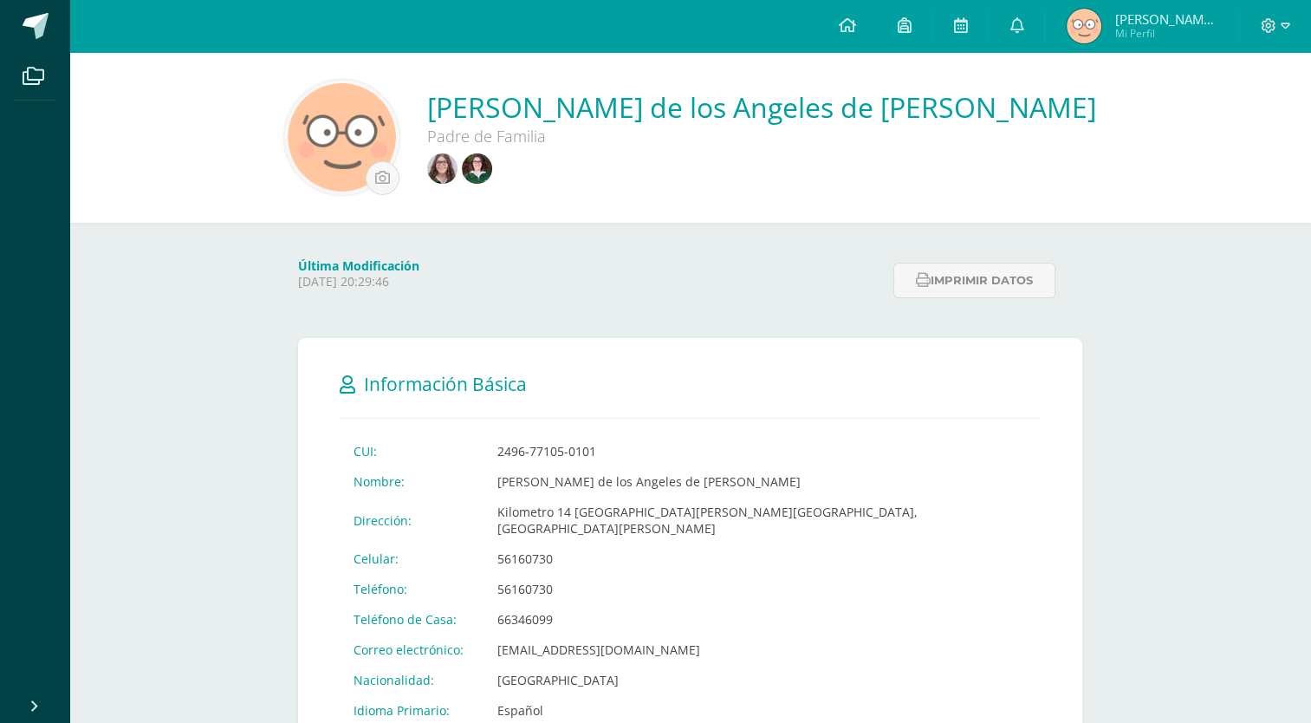
click at [458, 174] on img at bounding box center [442, 168] width 30 height 30
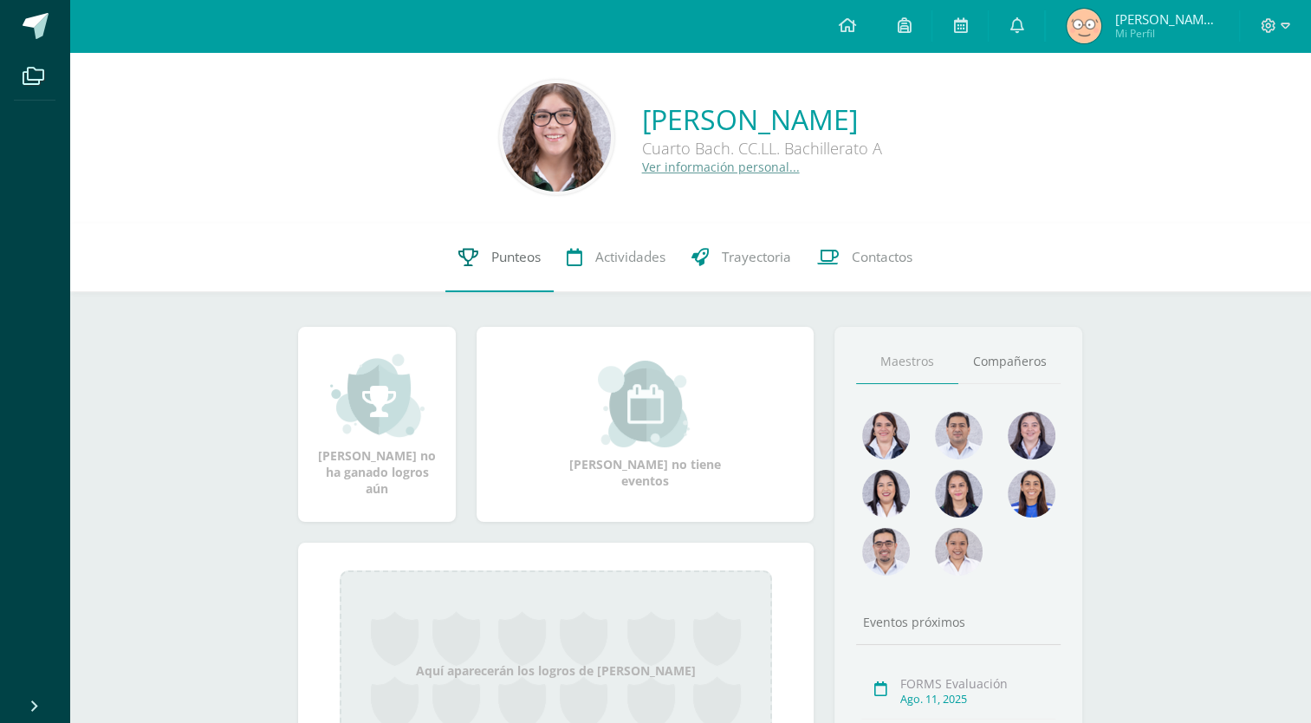
click at [472, 275] on link "Punteos" at bounding box center [500, 257] width 108 height 69
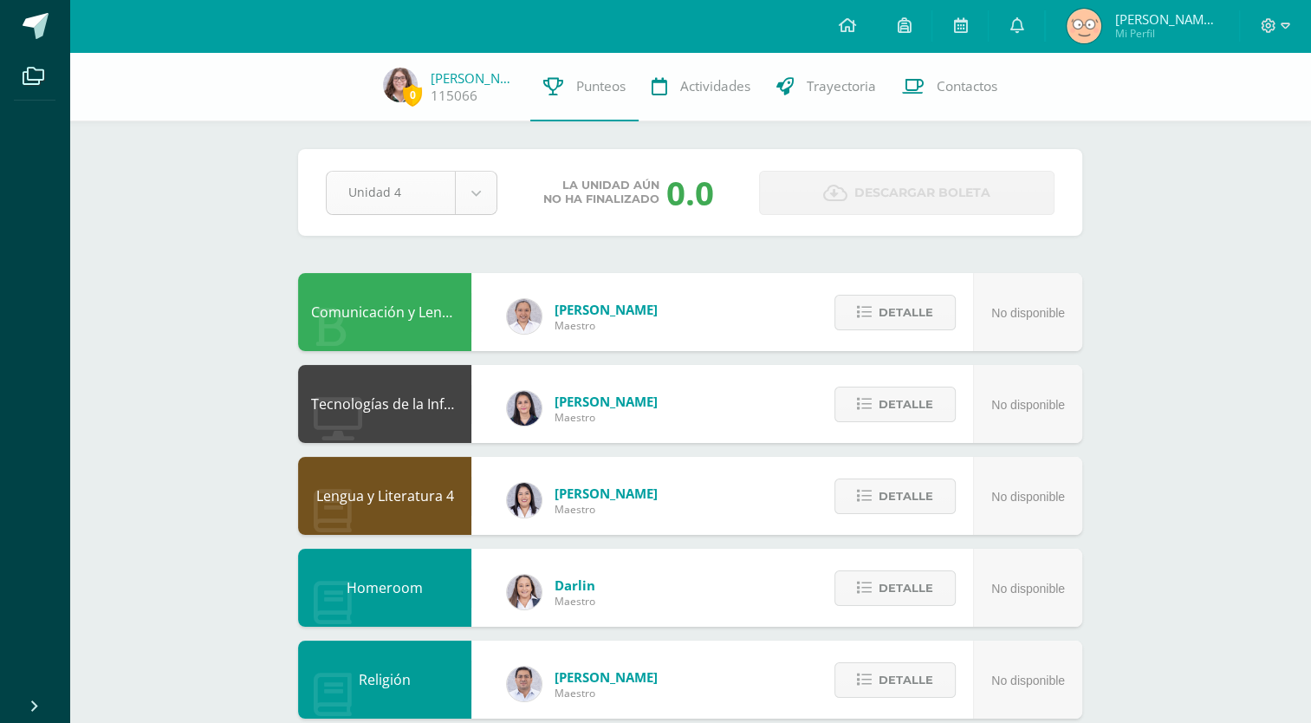
click at [466, 198] on body "Archivos Cerrar panel Configuración Cerrar sesión [PERSON_NAME] Mi Perfil Aviso…" at bounding box center [655, 698] width 1311 height 1396
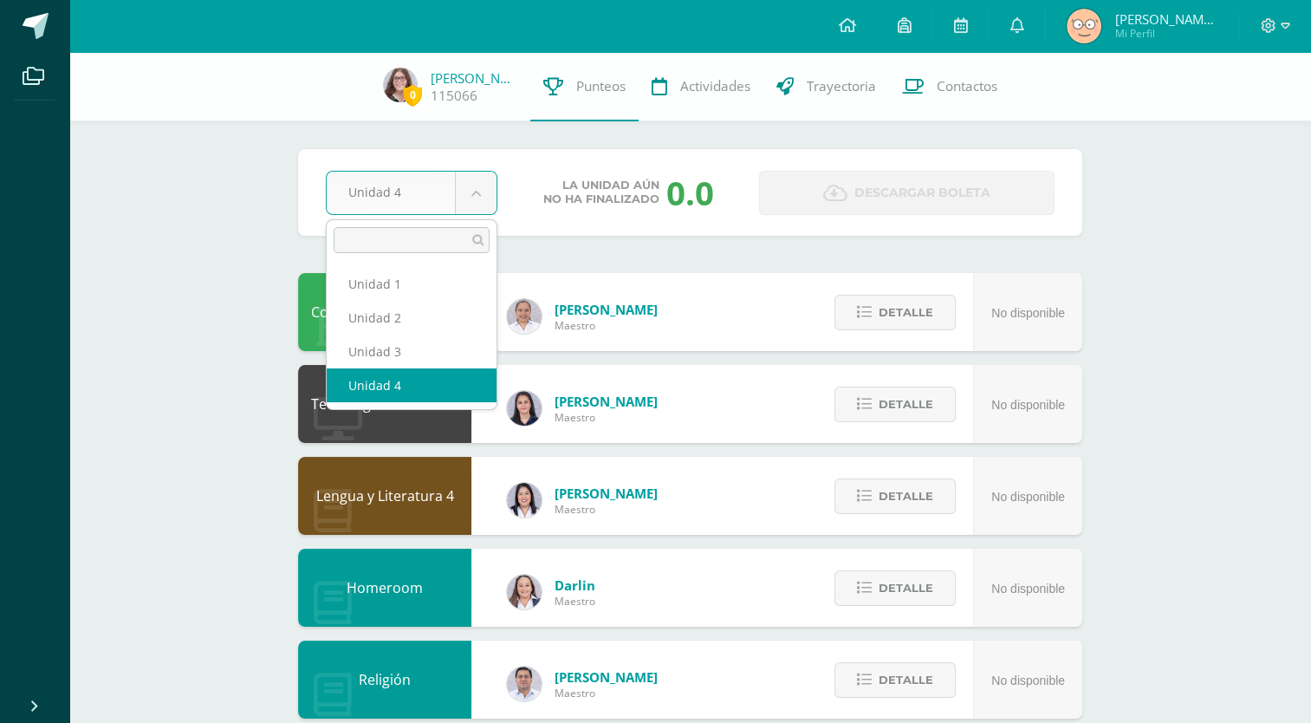
select select "Unidad 3"
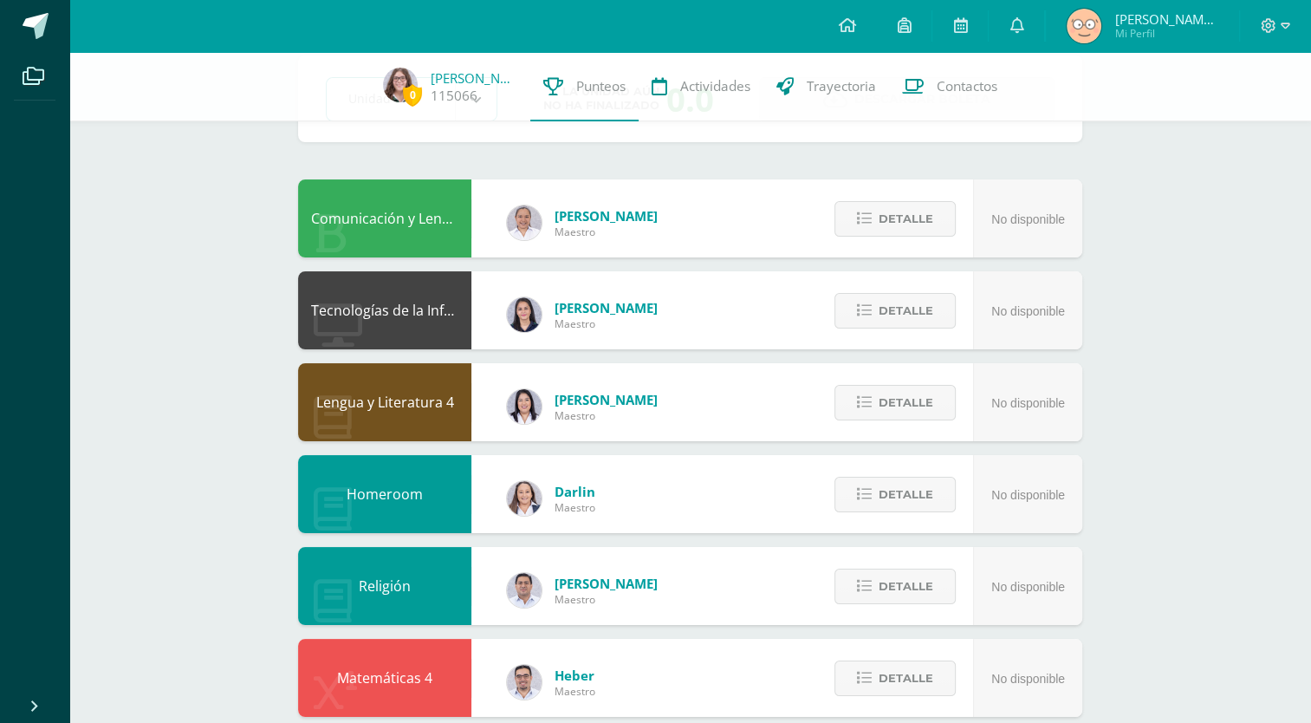
scroll to position [94, 0]
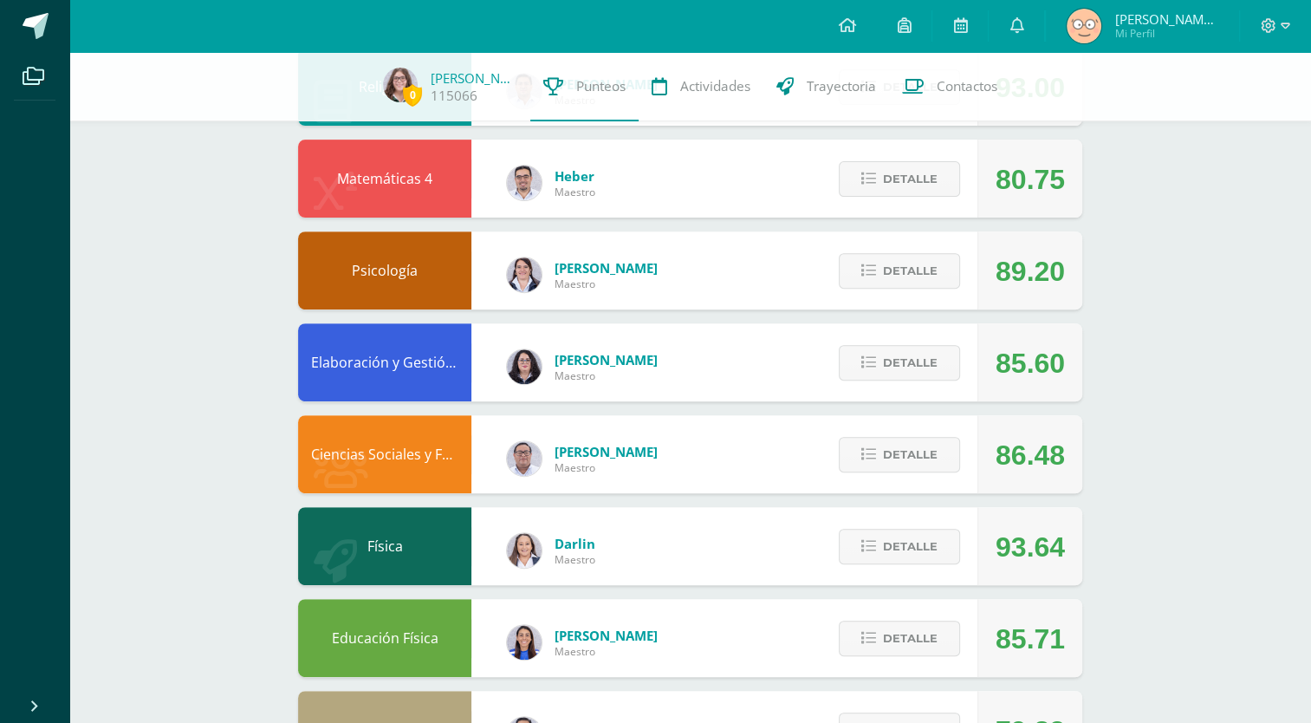
scroll to position [673, 0]
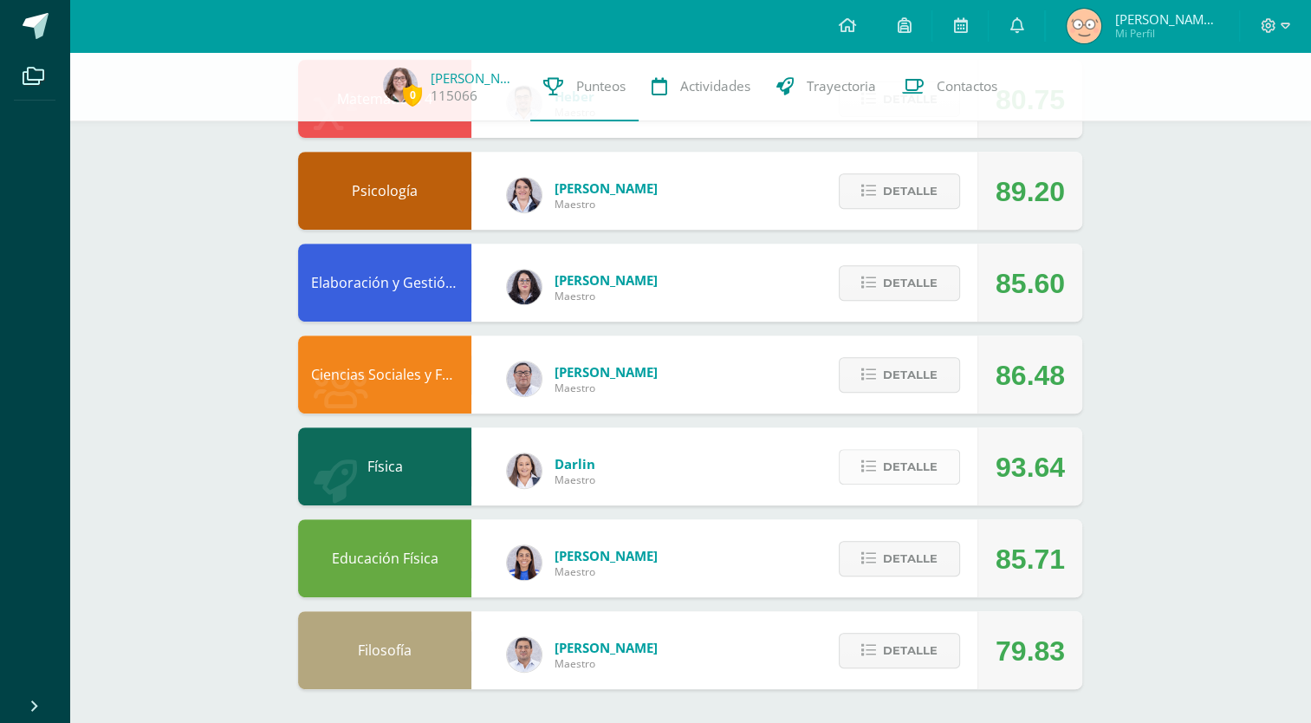
click at [901, 461] on span "Detalle" at bounding box center [910, 467] width 55 height 32
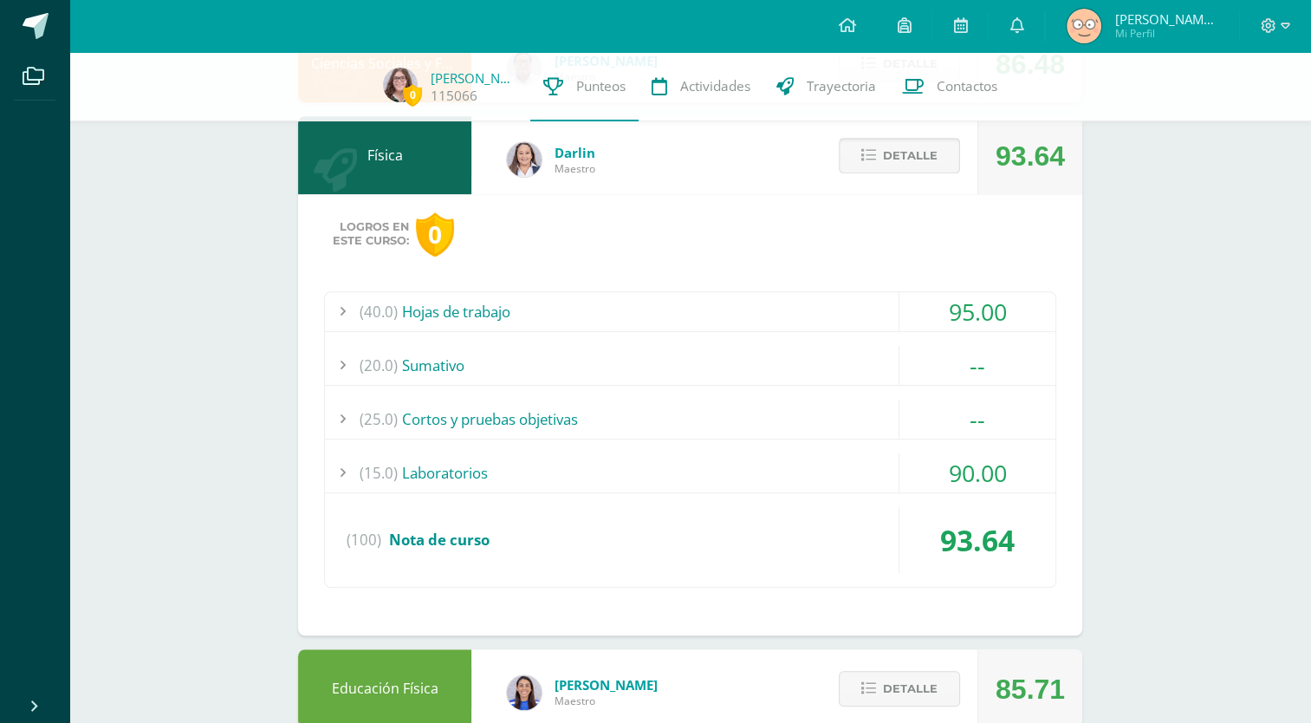
scroll to position [985, 0]
click at [482, 365] on div "(20.0) Sumativo" at bounding box center [690, 364] width 731 height 39
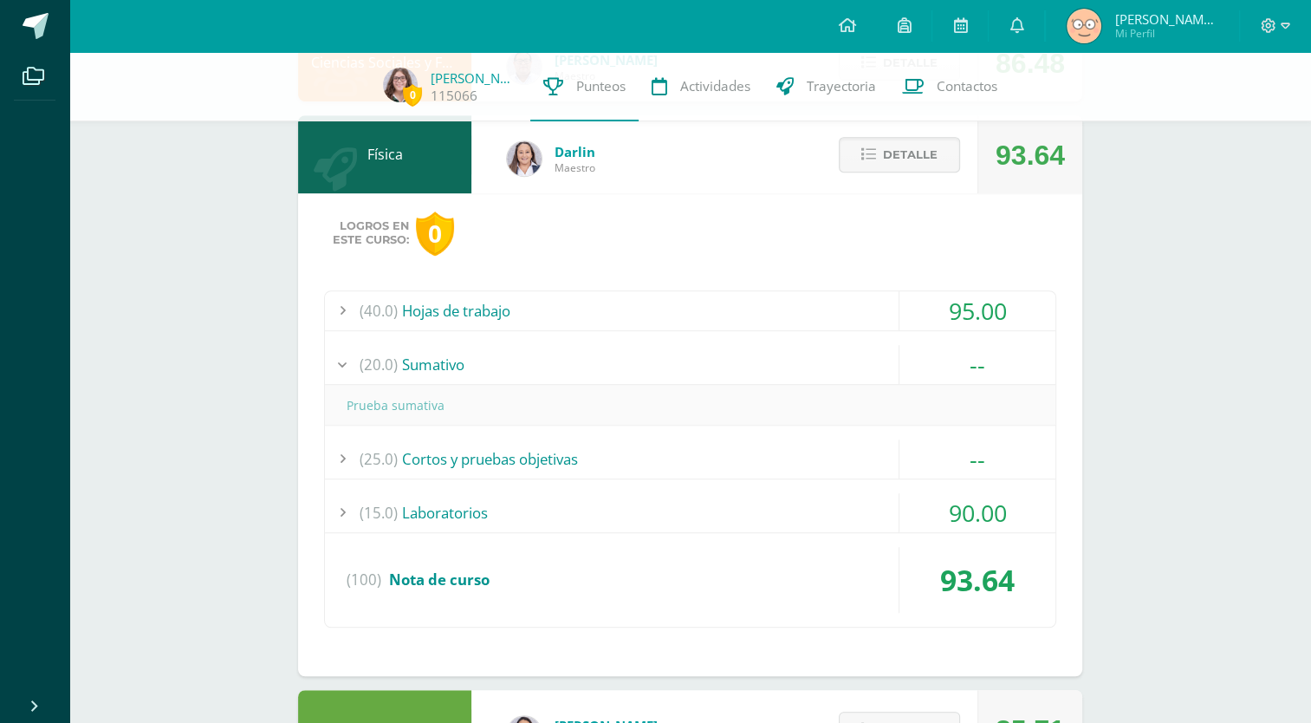
click at [483, 365] on div "(20.0) Sumativo" at bounding box center [690, 364] width 731 height 39
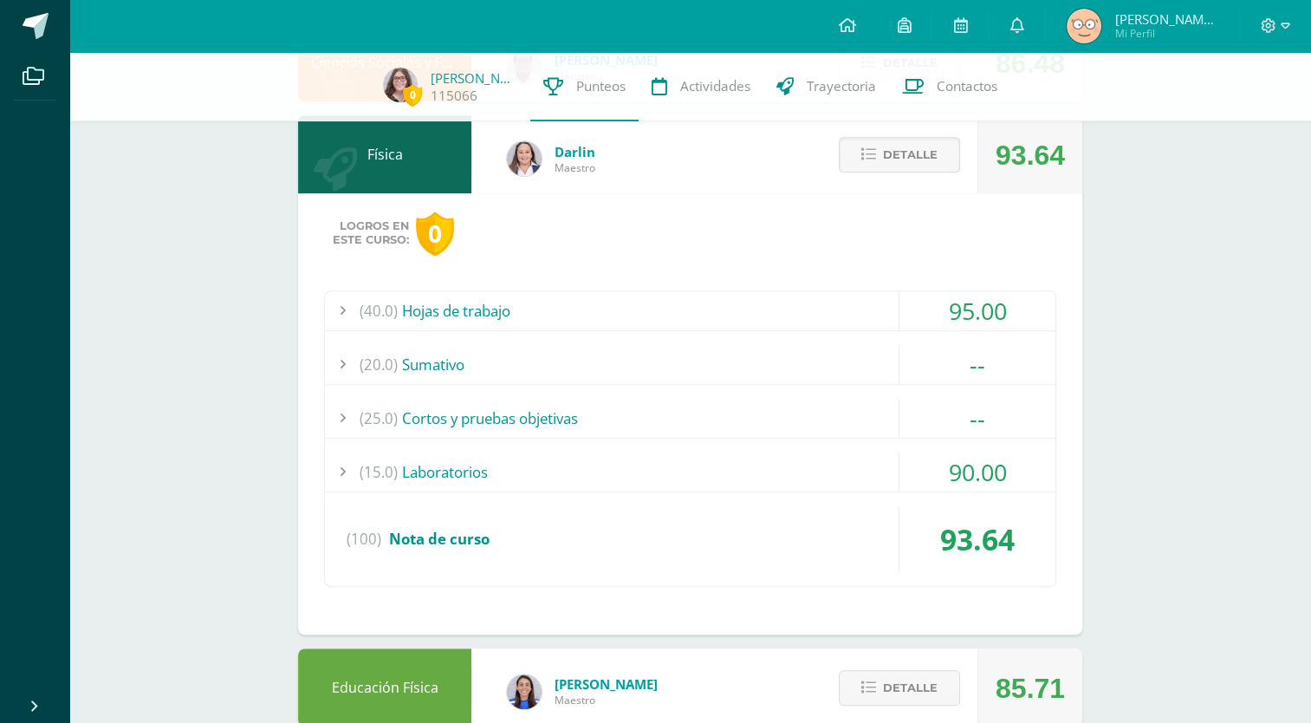
click at [494, 414] on div "(25.0) Cortos y pruebas objetivas" at bounding box center [690, 418] width 731 height 39
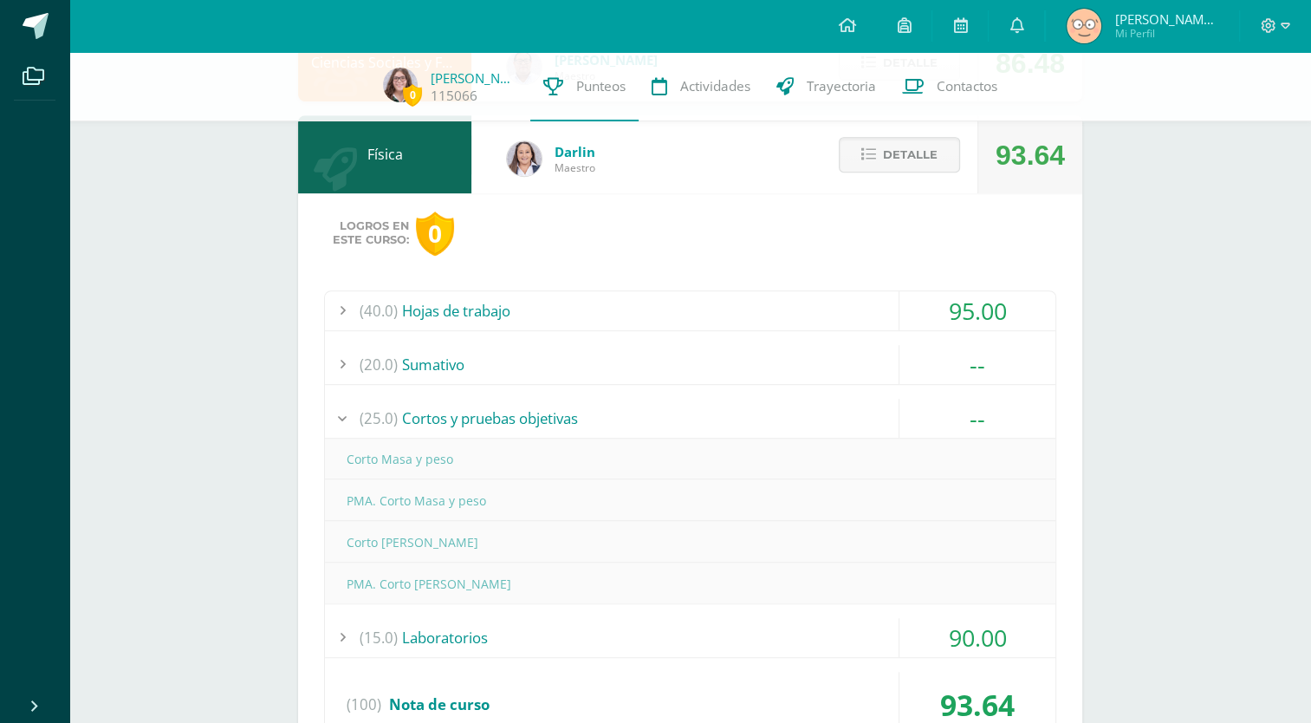
click at [496, 418] on div "(25.0) Cortos y pruebas objetivas" at bounding box center [690, 418] width 731 height 39
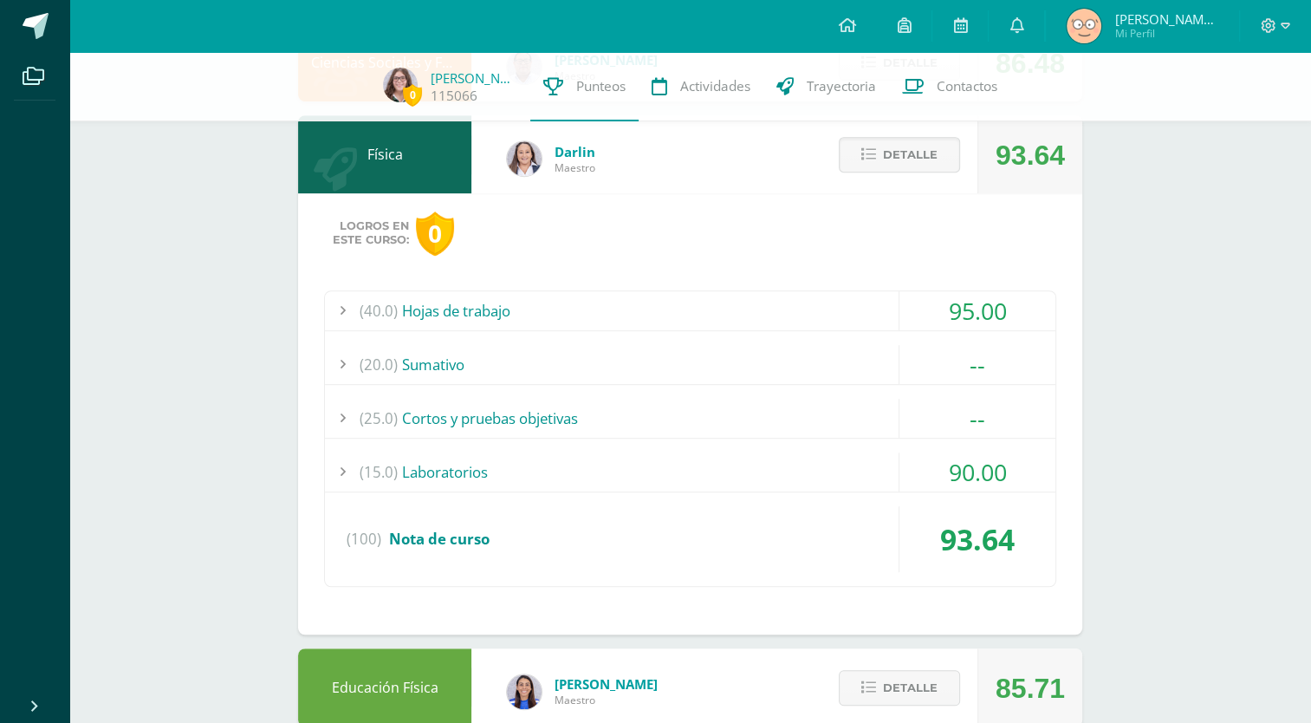
click at [481, 310] on div "(40.0) Hojas de trabajo" at bounding box center [690, 310] width 731 height 39
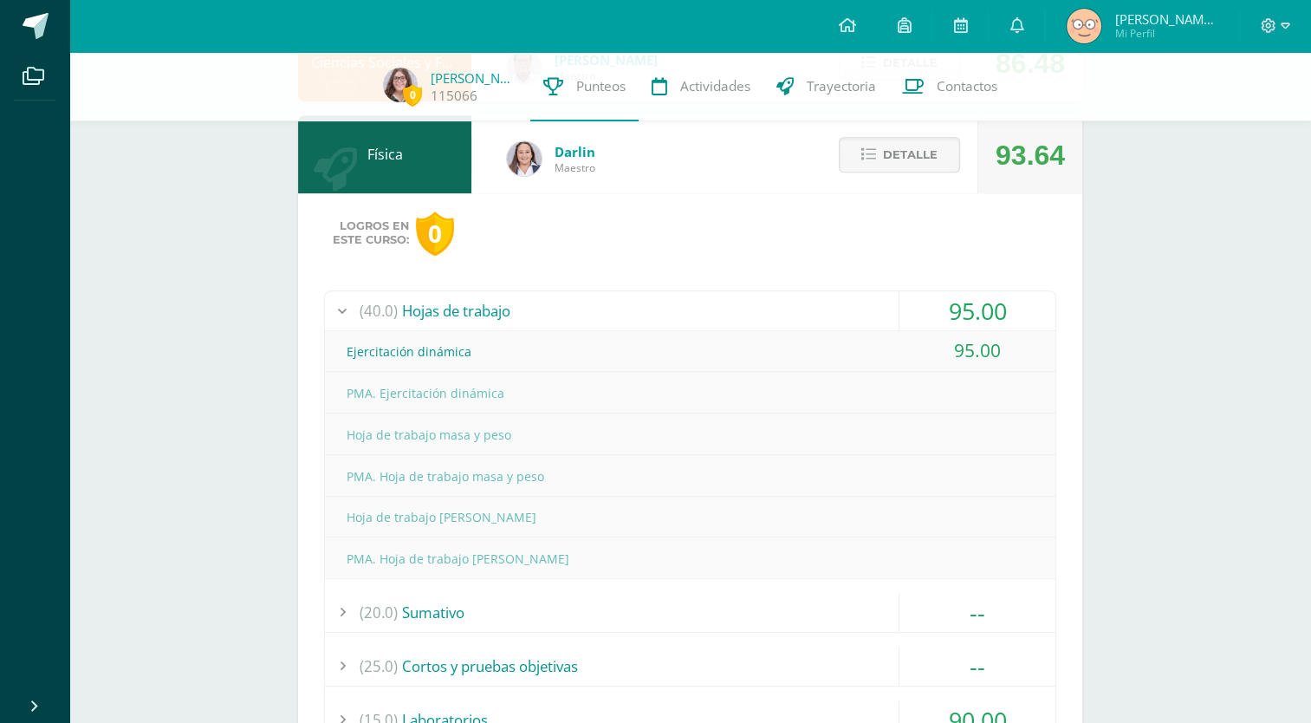
click at [480, 314] on div "(40.0) Hojas de trabajo" at bounding box center [690, 310] width 731 height 39
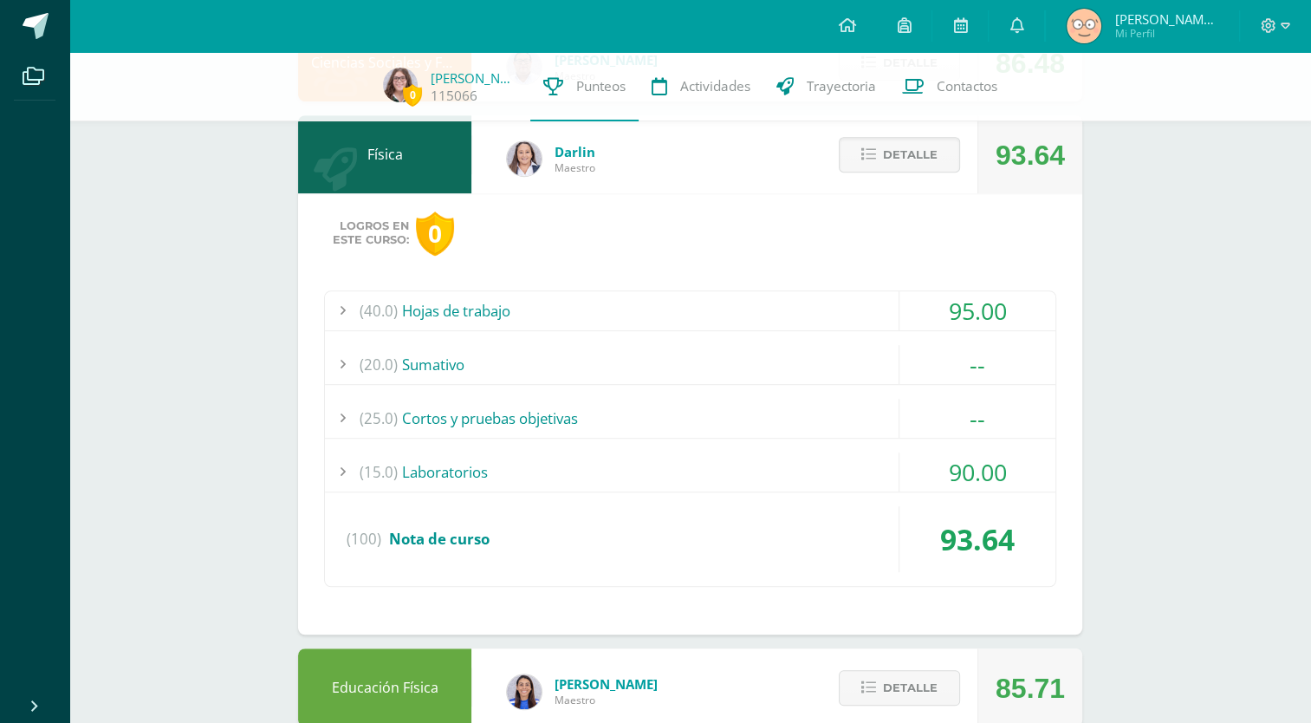
click at [480, 463] on div "(15.0) Laboratorios" at bounding box center [690, 471] width 731 height 39
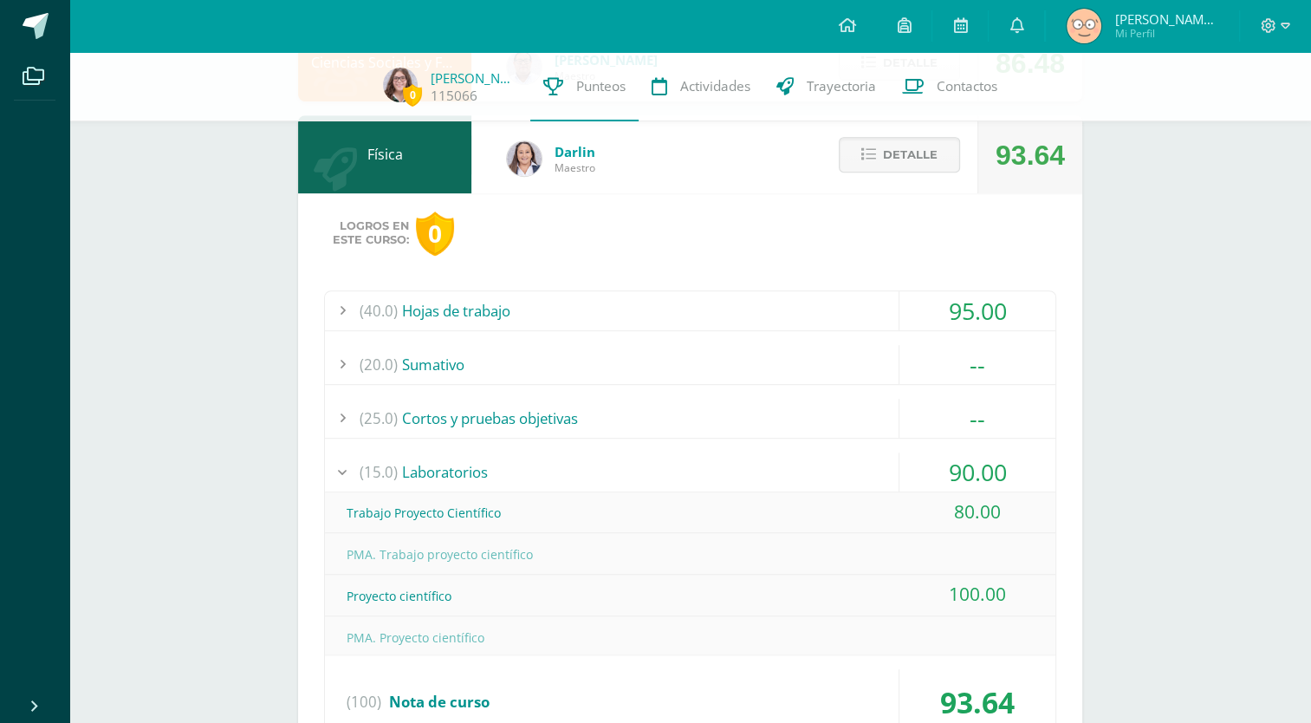
click at [480, 463] on div "(15.0) Laboratorios" at bounding box center [690, 471] width 731 height 39
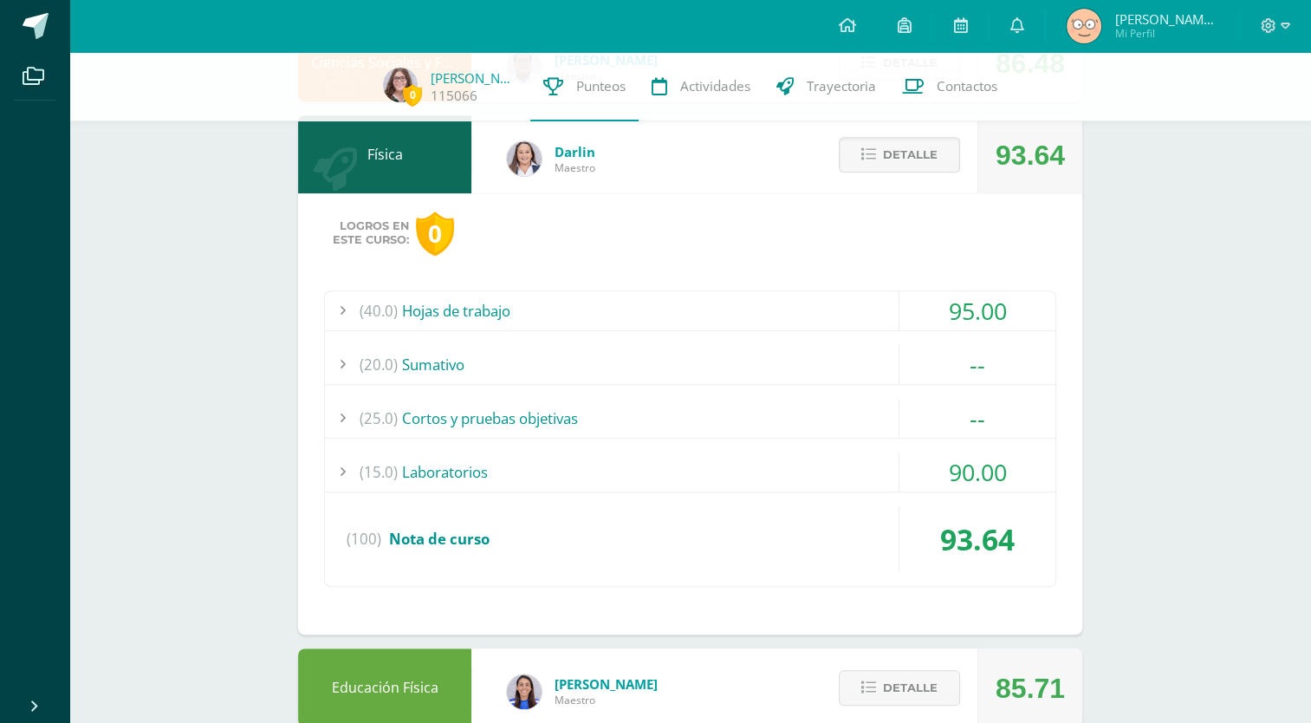
click at [480, 463] on div "(15.0) Laboratorios" at bounding box center [690, 471] width 731 height 39
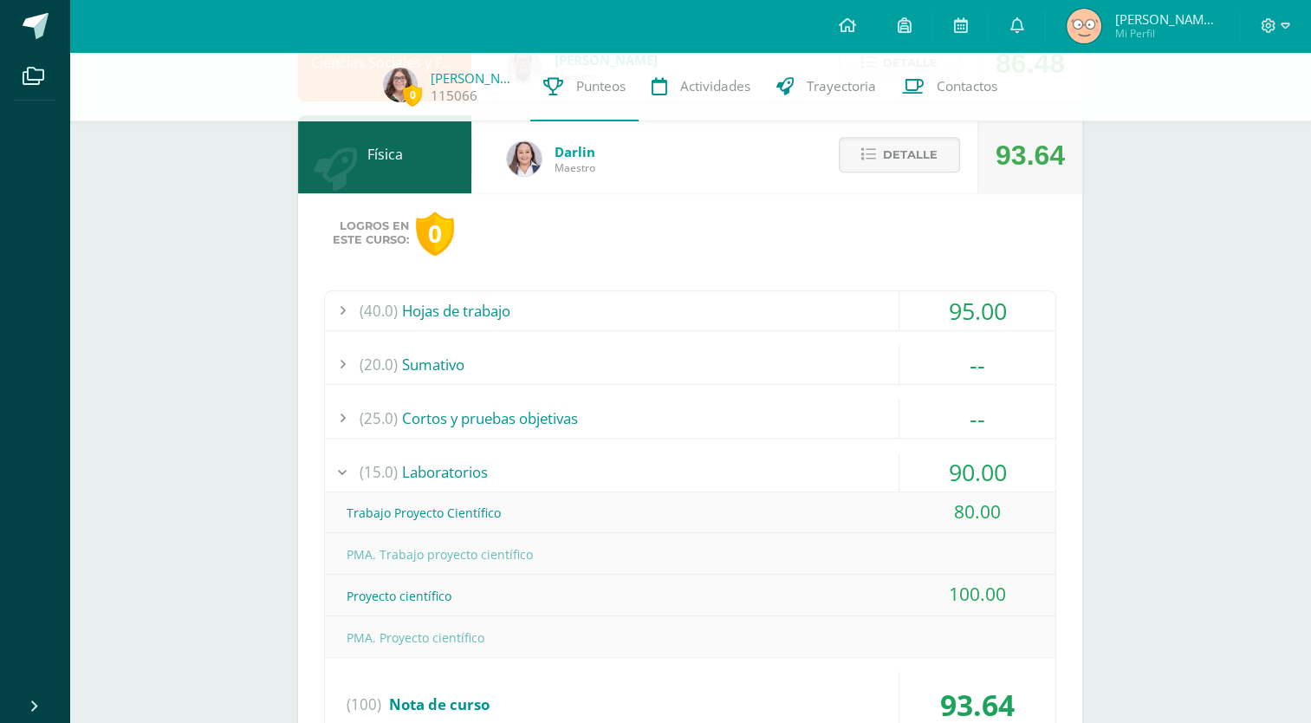
click at [527, 462] on div "(15.0) Laboratorios" at bounding box center [690, 471] width 731 height 39
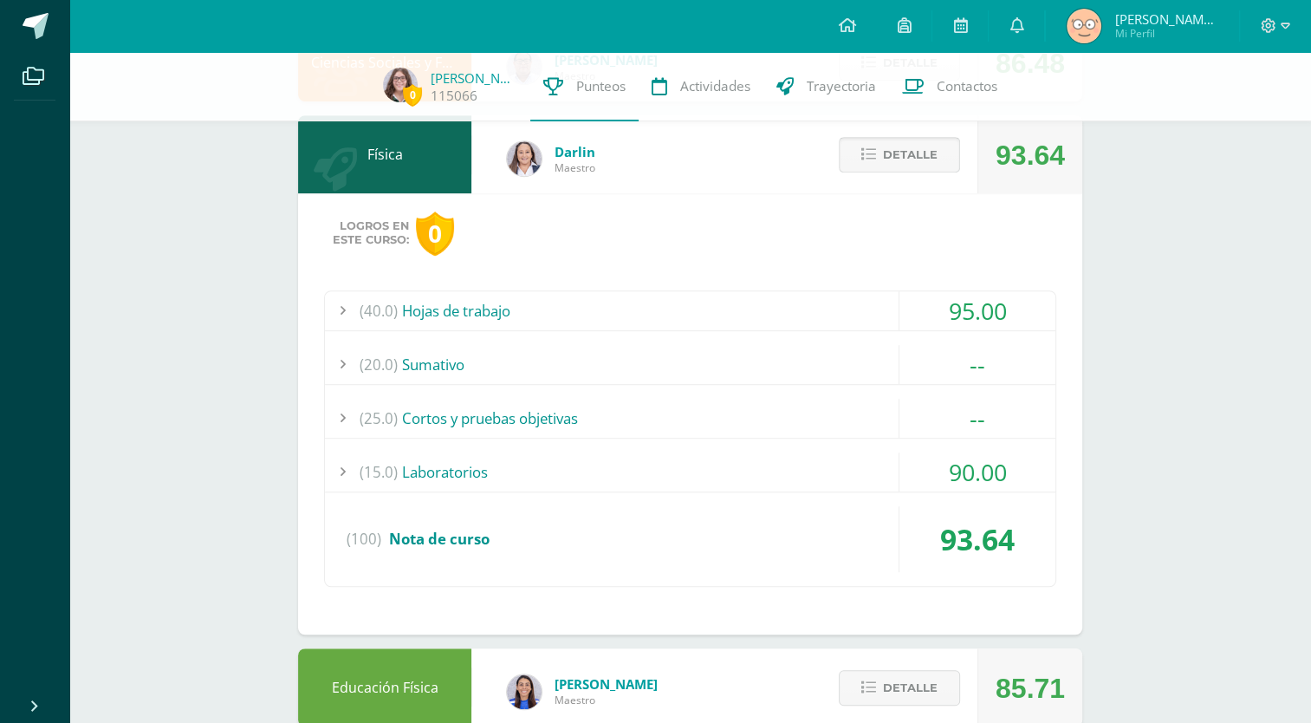
click at [891, 162] on span "Detalle" at bounding box center [910, 155] width 55 height 32
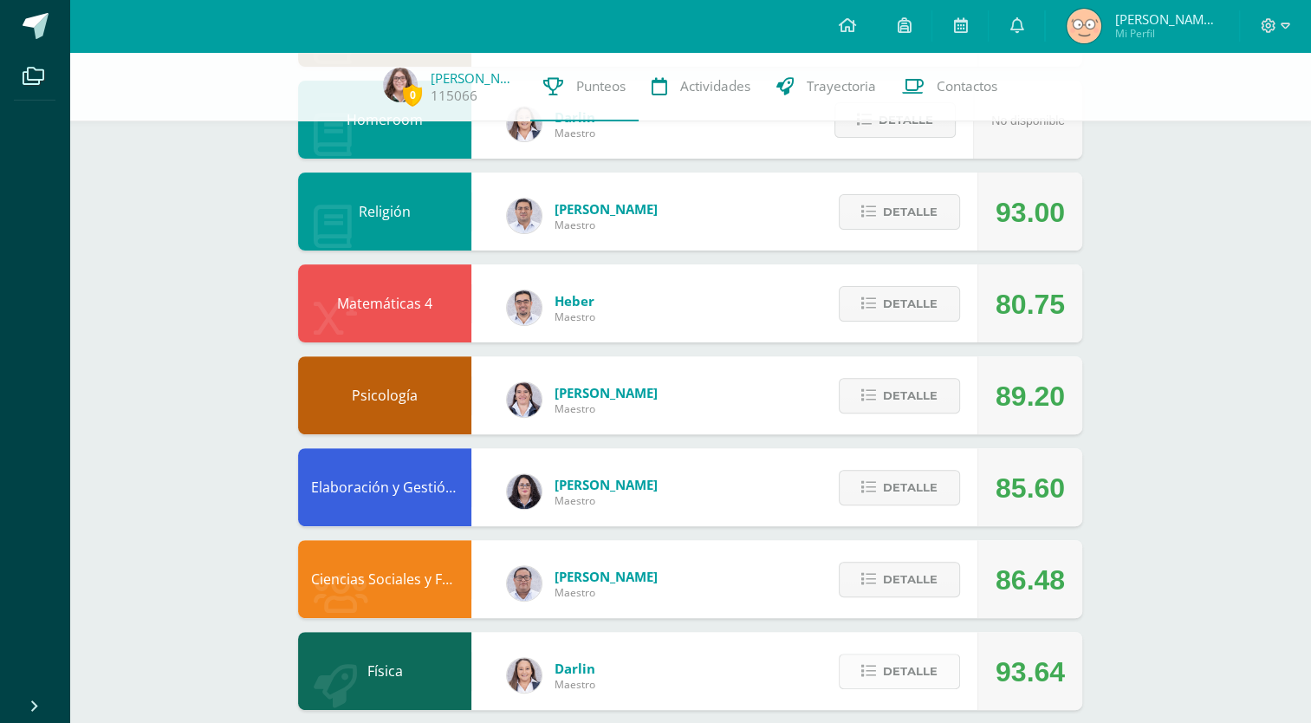
scroll to position [564, 0]
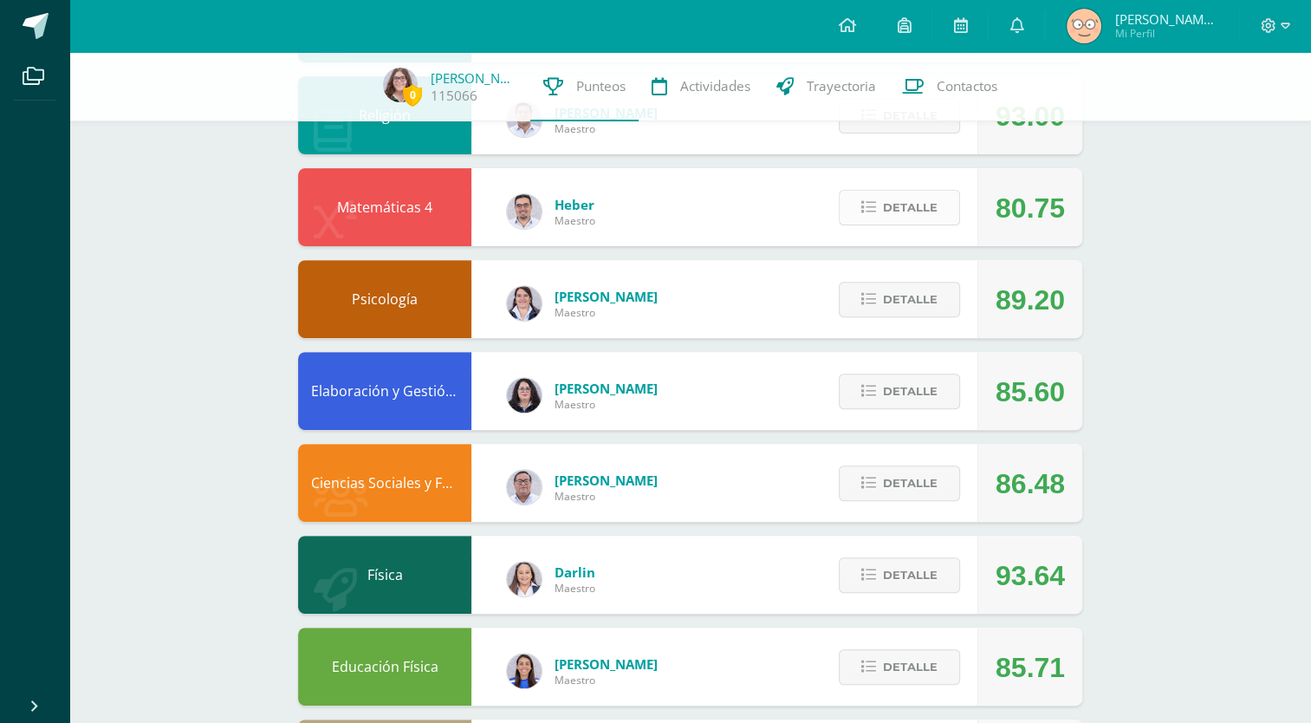
click at [909, 208] on span "Detalle" at bounding box center [910, 208] width 55 height 32
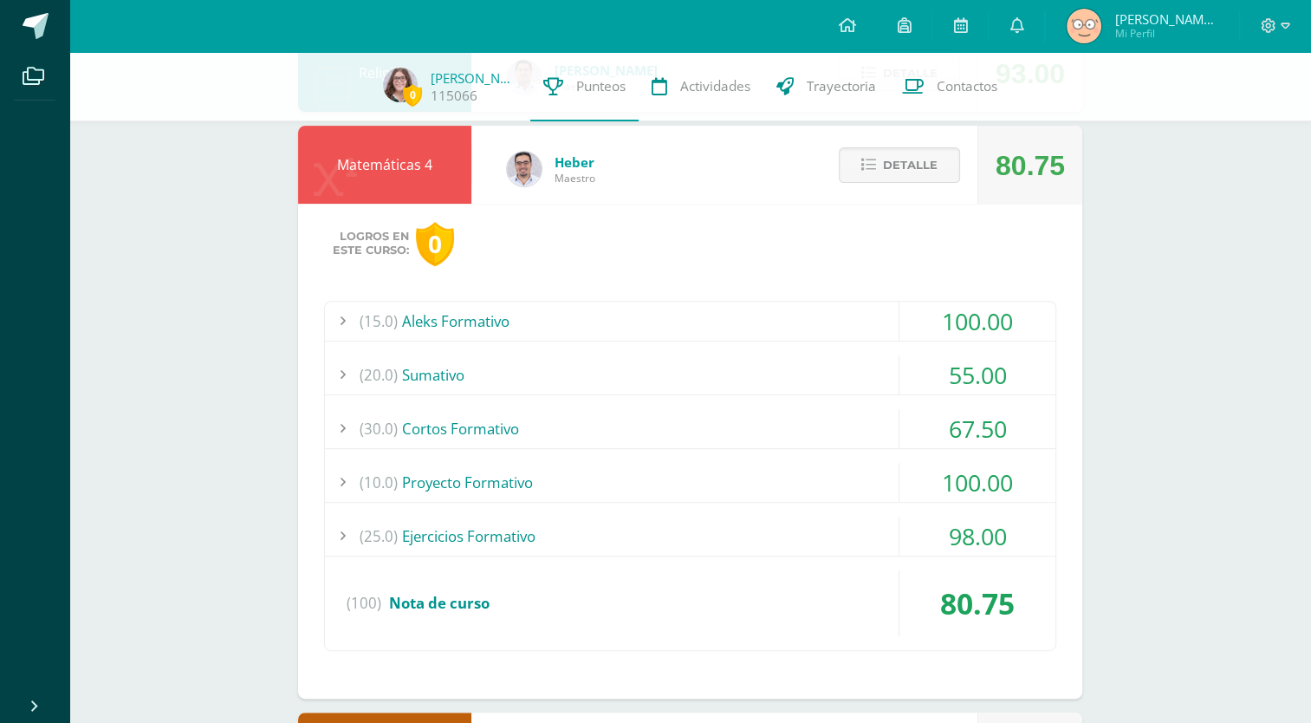
scroll to position [606, 0]
click at [914, 170] on span "Detalle" at bounding box center [910, 166] width 55 height 32
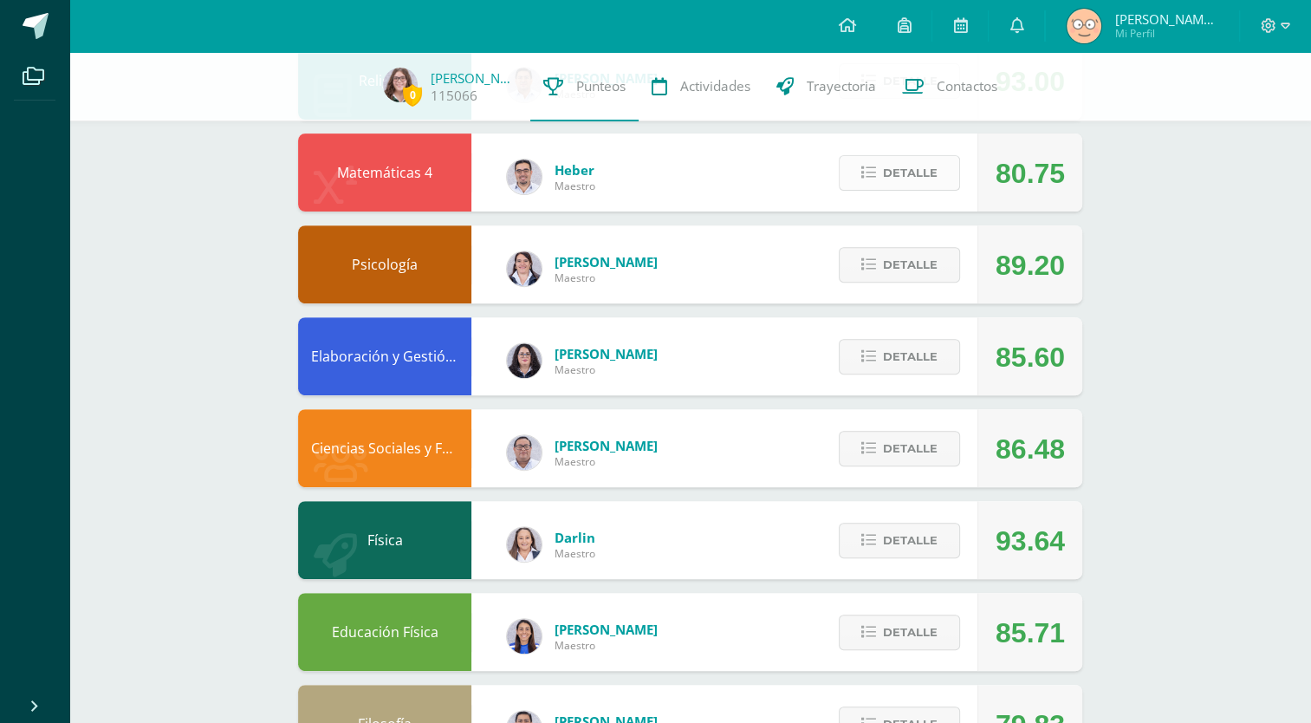
scroll to position [600, 0]
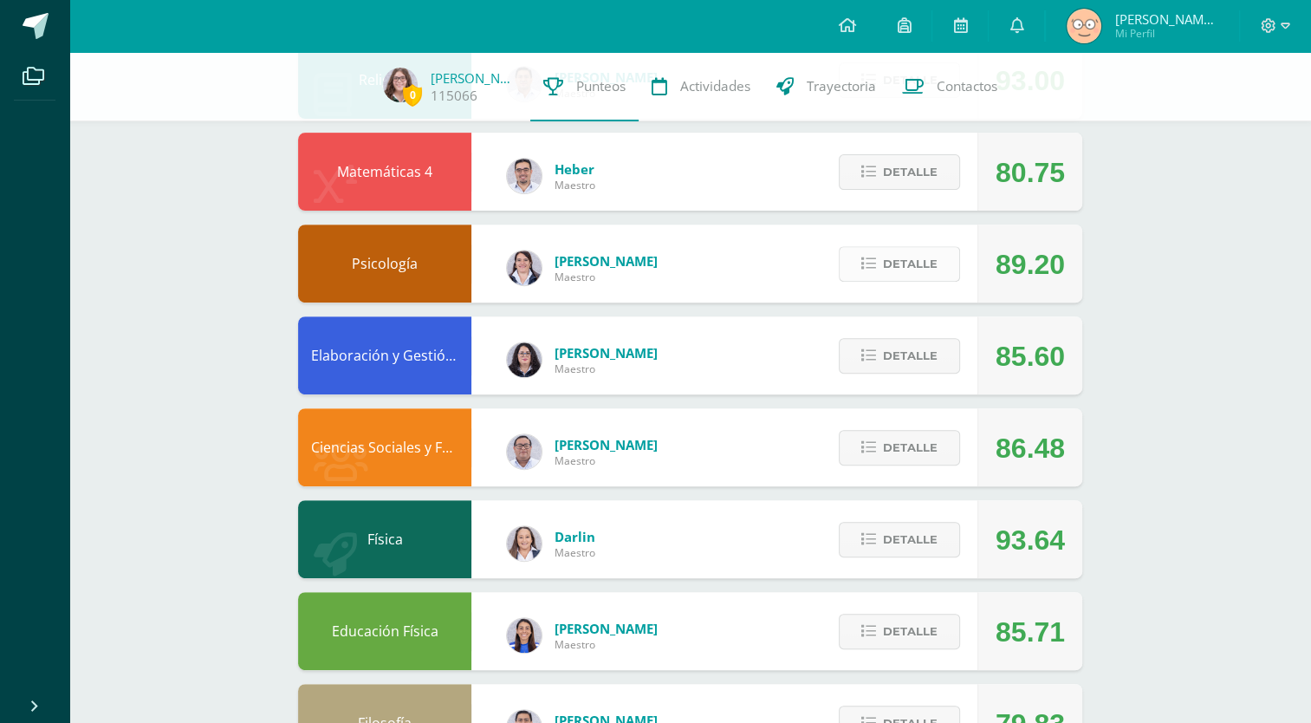
click at [898, 262] on span "Detalle" at bounding box center [910, 264] width 55 height 32
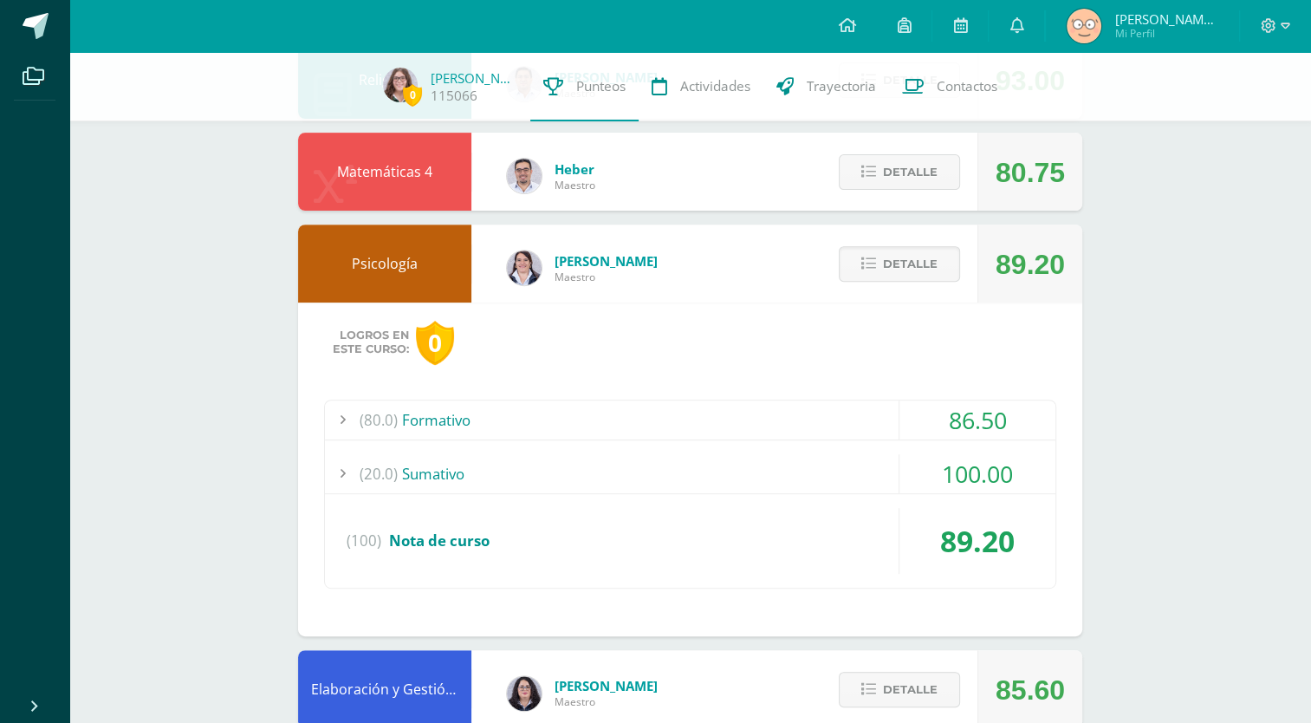
click at [817, 414] on div "(80.0) Formativo" at bounding box center [690, 419] width 731 height 39
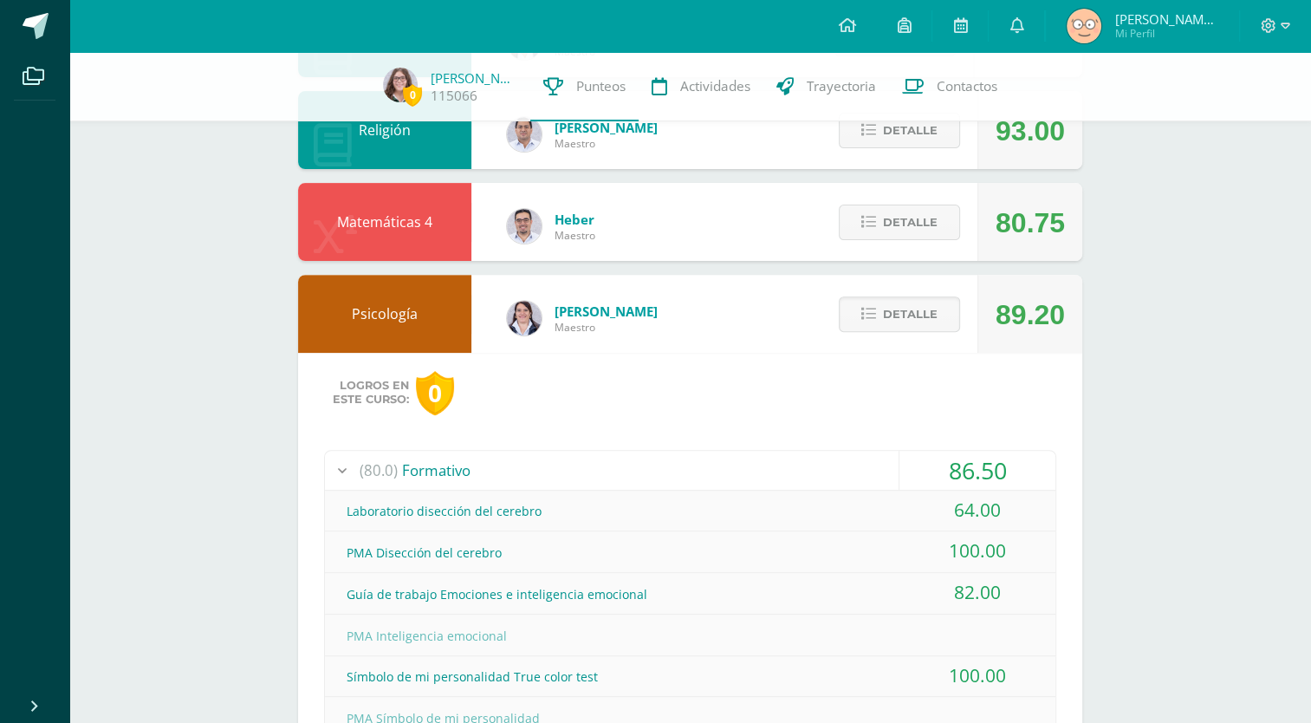
scroll to position [549, 0]
click at [881, 319] on button "Detalle" at bounding box center [899, 315] width 121 height 36
